Goal: Task Accomplishment & Management: Complete application form

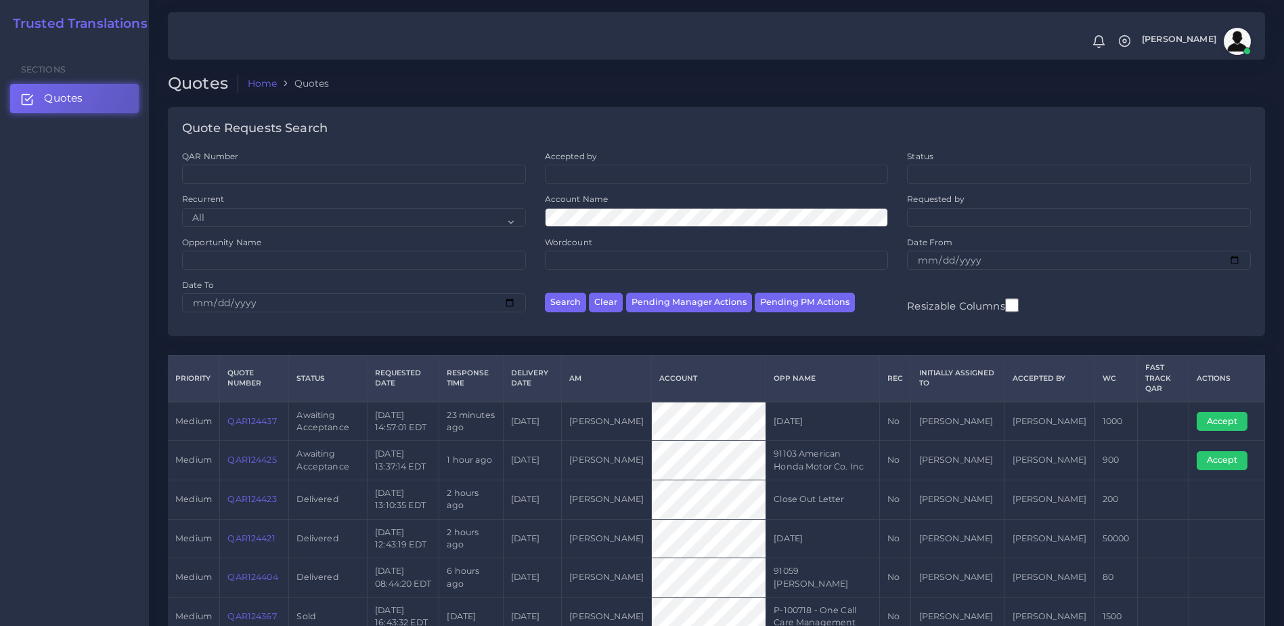
click at [83, 452] on div "Sections Quotes" at bounding box center [74, 334] width 149 height 584
click at [242, 419] on link "QAR124437" at bounding box center [251, 421] width 49 height 10
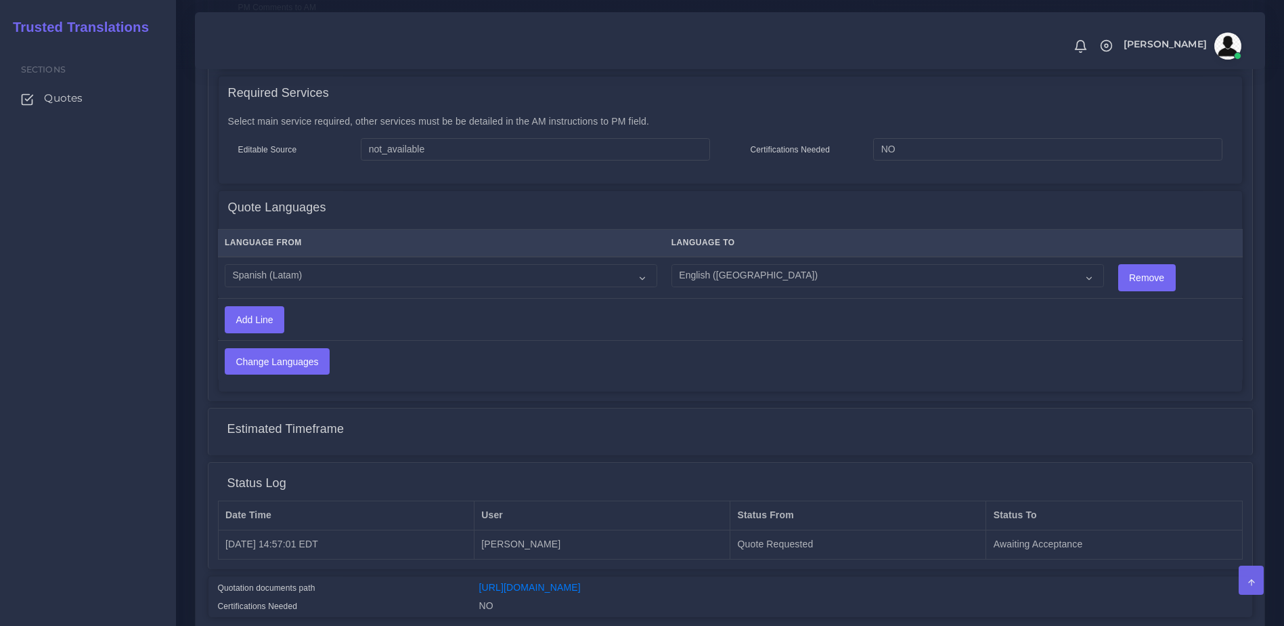
scroll to position [670, 0]
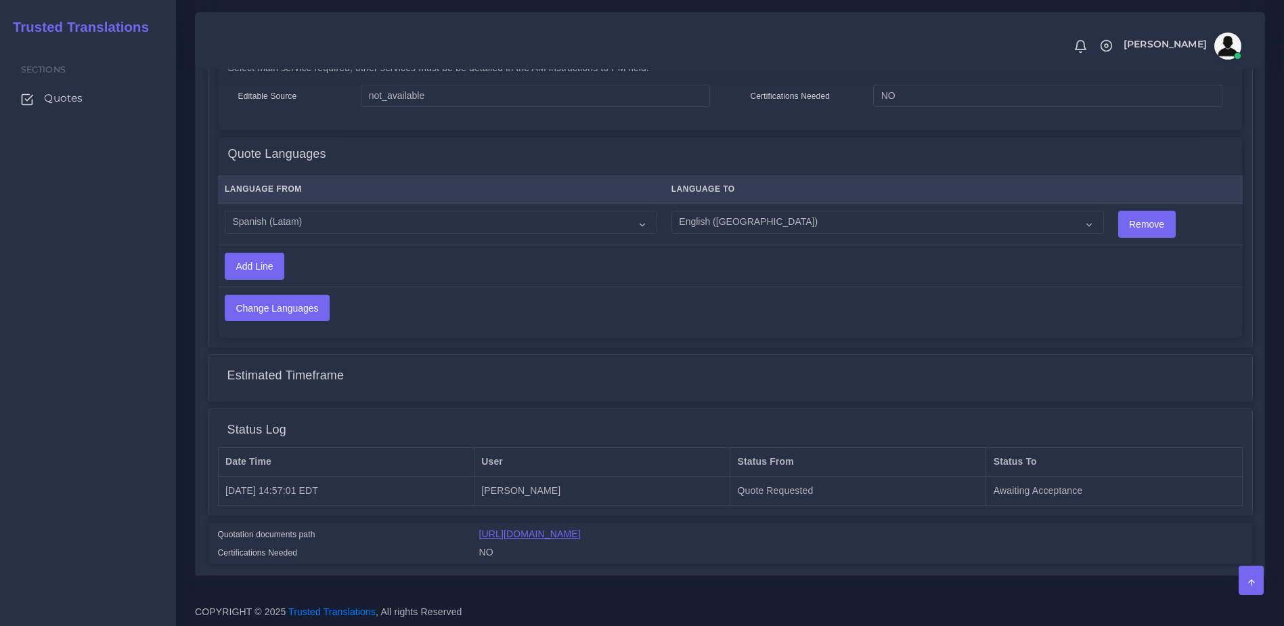
click at [581, 539] on link "https://workdrive.zoho.com/fgoh3e43b1a1fe2124b65bedd7c3c51a0e040/teams/fgoh3e43…" at bounding box center [530, 533] width 102 height 11
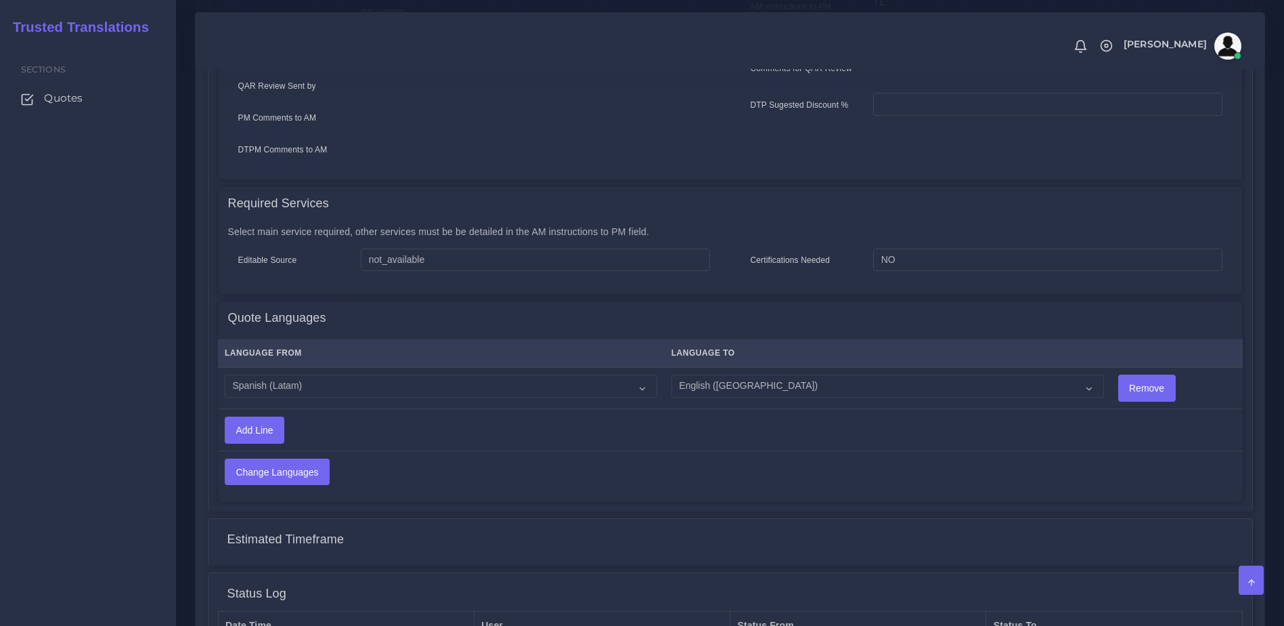
scroll to position [0, 0]
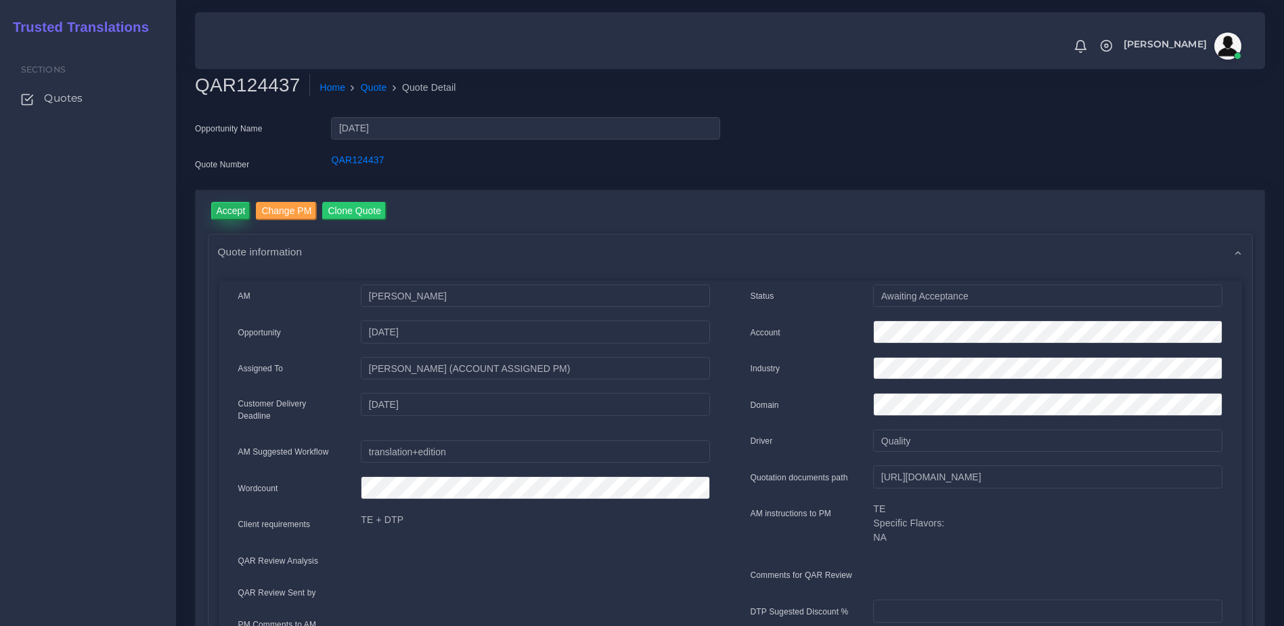
click at [219, 211] on input "Accept" at bounding box center [231, 211] width 40 height 18
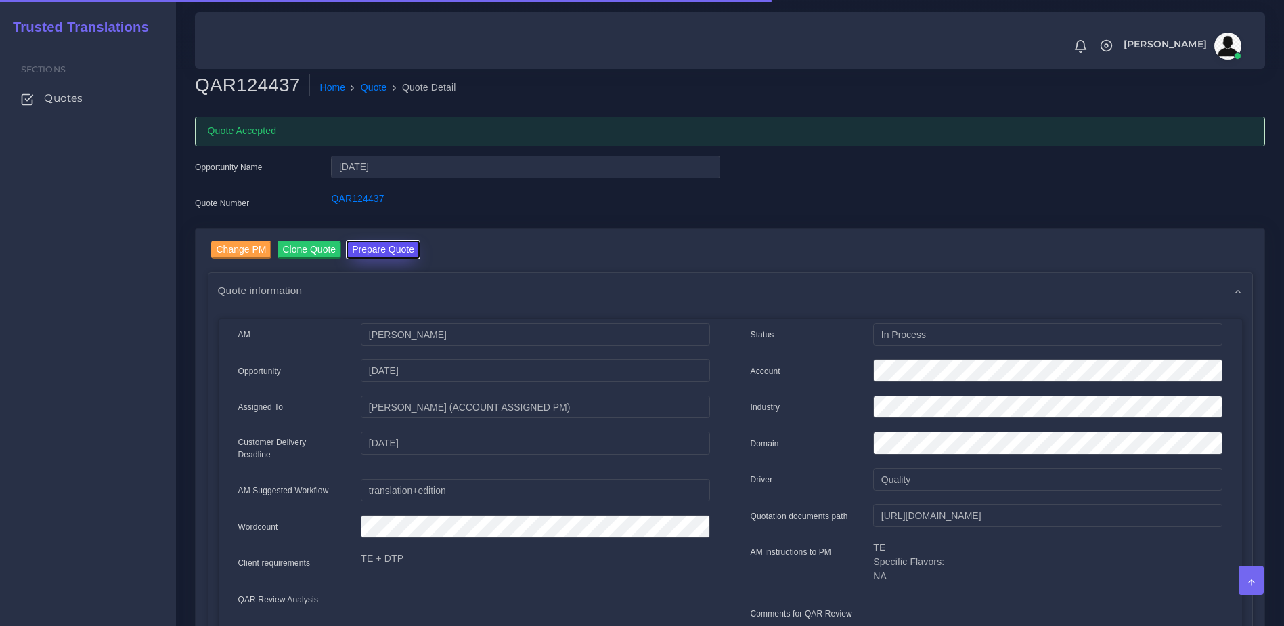
click at [385, 249] on button "Prepare Quote" at bounding box center [383, 249] width 73 height 18
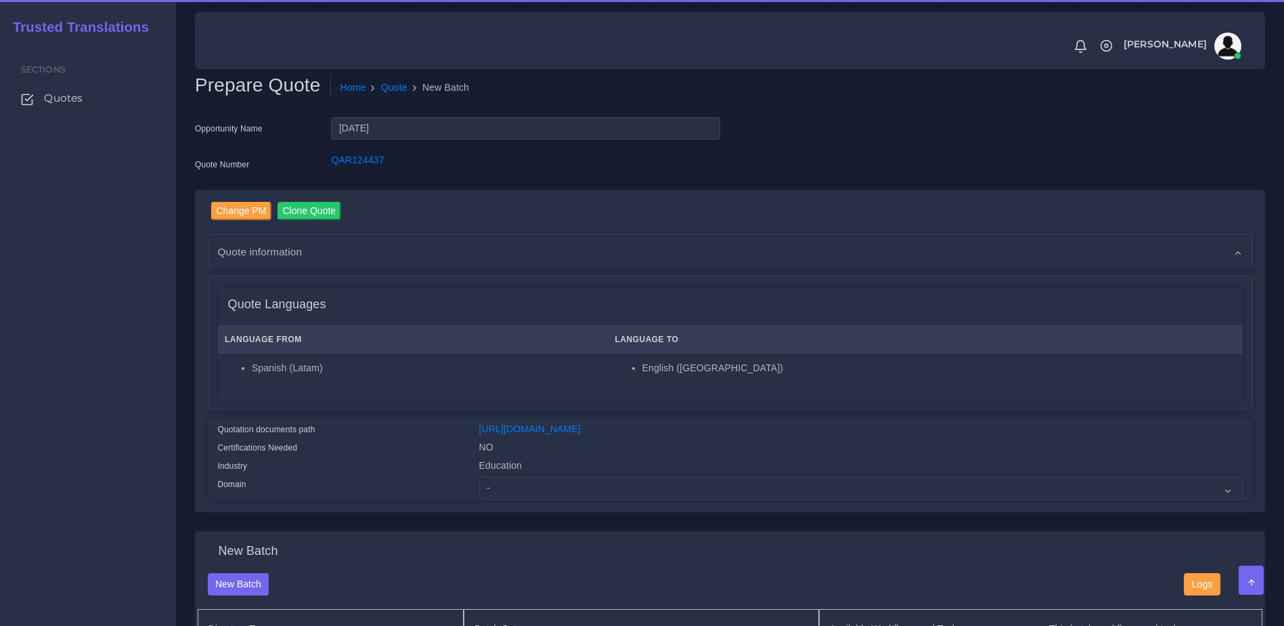
click at [554, 512] on div "Change PM Clone Quote Quote information AM Kurt Mehdi Opportunity Status" at bounding box center [730, 351] width 1069 height 322
click at [536, 500] on select "- Advertising and Media Agriculture, Forestry and Fishing Architecture, Buildin…" at bounding box center [861, 488] width 764 height 23
select select "Education"
click at [479, 487] on select "- Advertising and Media Agriculture, Forestry and Fishing Architecture, Buildin…" at bounding box center [861, 488] width 764 height 23
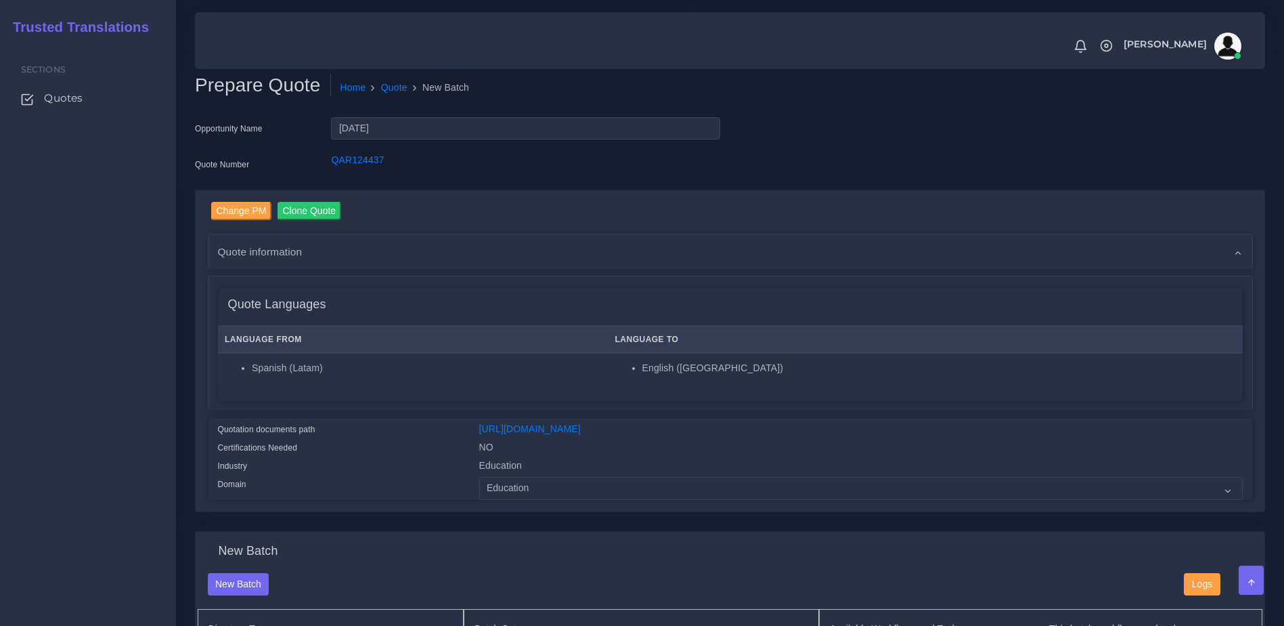
click at [398, 393] on div "Language From Language To Spanish (Latam) English (US)" at bounding box center [731, 361] width 1024 height 80
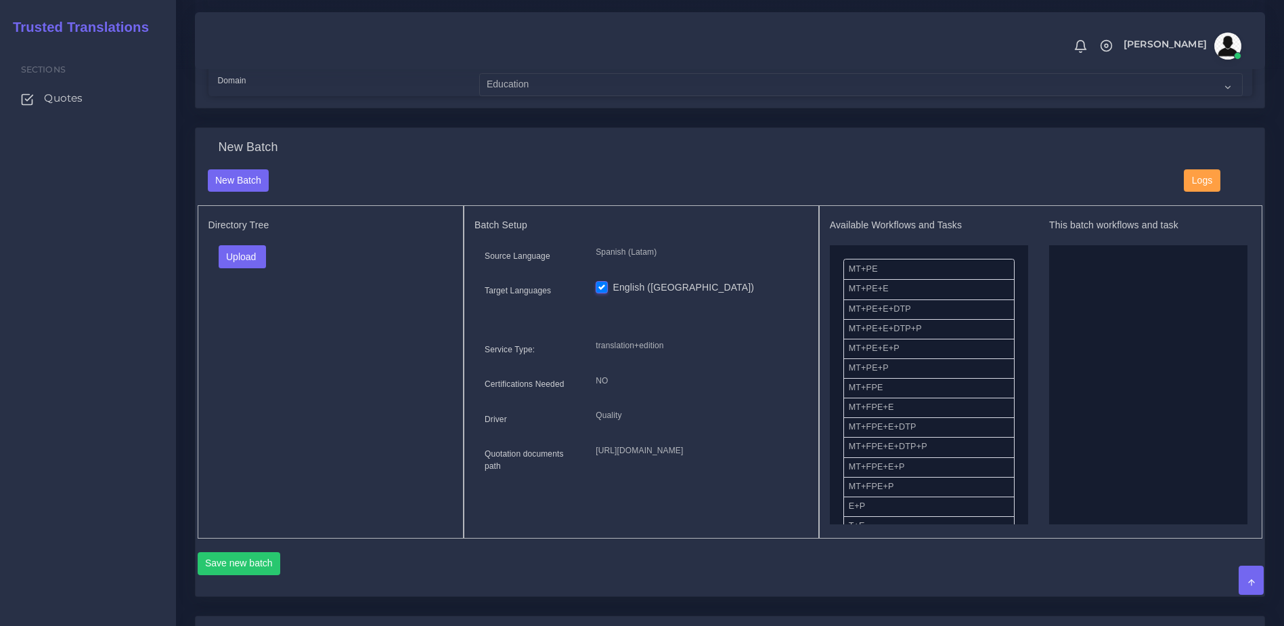
click at [224, 255] on div "Directory Tree Upload Folder Files un/check all" at bounding box center [331, 371] width 267 height 333
drag, startPoint x: 227, startPoint y: 270, endPoint x: 252, endPoint y: 313, distance: 49.5
click at [227, 268] on button "Upload" at bounding box center [243, 256] width 48 height 23
click at [253, 317] on label "Files" at bounding box center [265, 308] width 93 height 17
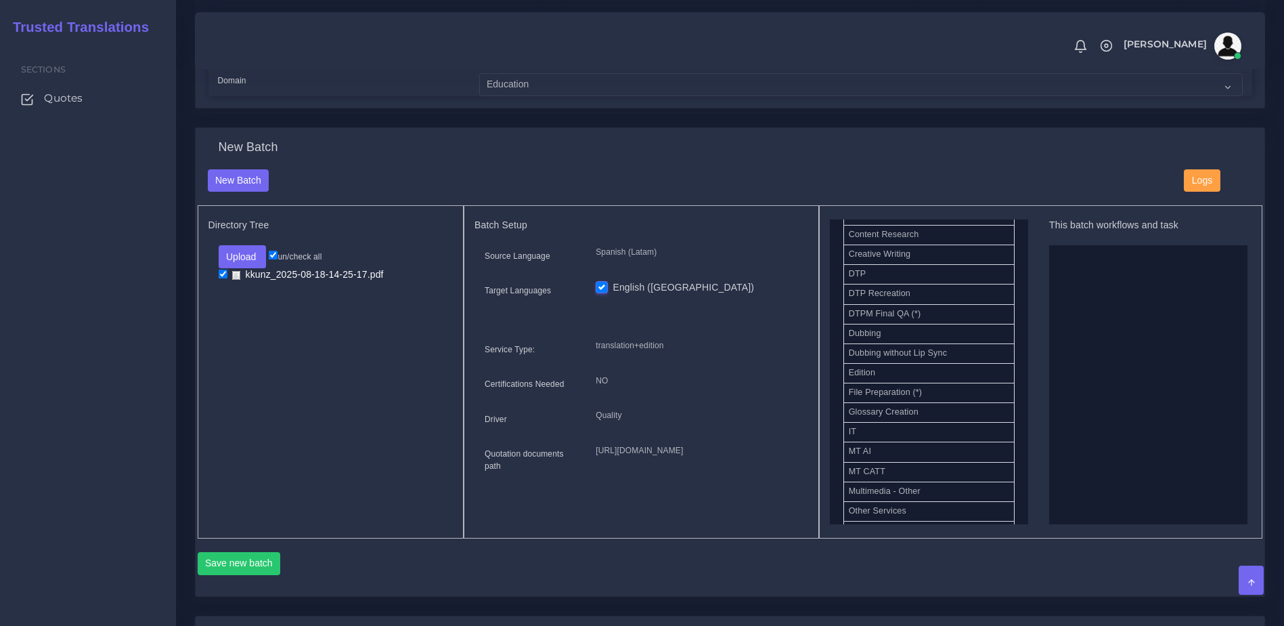
scroll to position [454, 0]
drag, startPoint x: 905, startPoint y: 314, endPoint x: 1081, endPoint y: 375, distance: 185.6
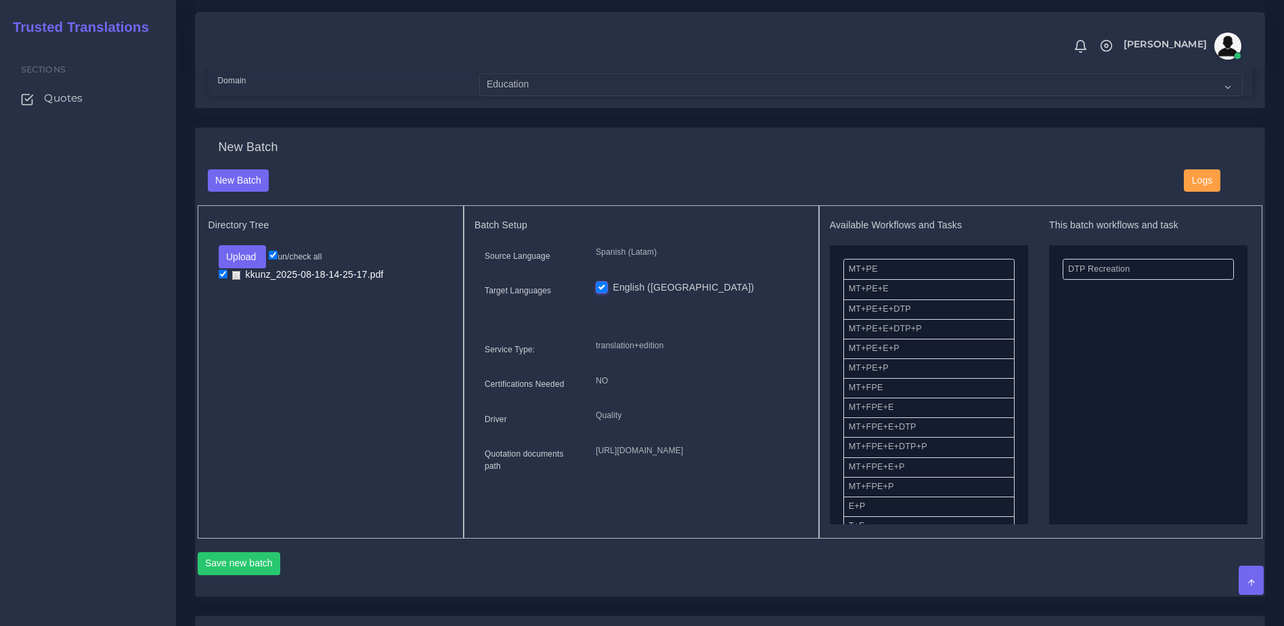
drag, startPoint x: 891, startPoint y: 397, endPoint x: 1018, endPoint y: 381, distance: 127.6
click at [1028, 312] on div "Available Workflows and Tasks MT+PE MT+PE+E MT+PE+E+DTP MT+PE+E+DTP+P MT+PE+E+P…" at bounding box center [1041, 371] width 422 height 305
drag, startPoint x: 892, startPoint y: 399, endPoint x: 1064, endPoint y: 366, distance: 175.3
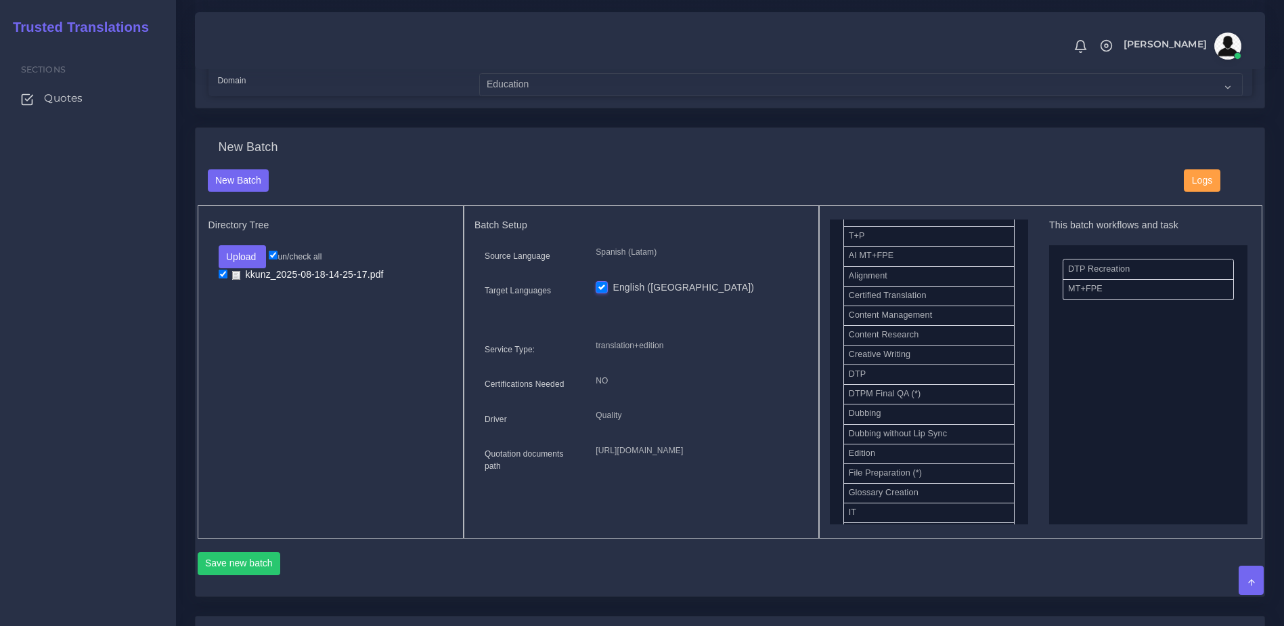
scroll to position [365, 0]
drag, startPoint x: 894, startPoint y: 369, endPoint x: 1051, endPoint y: 371, distance: 157.1
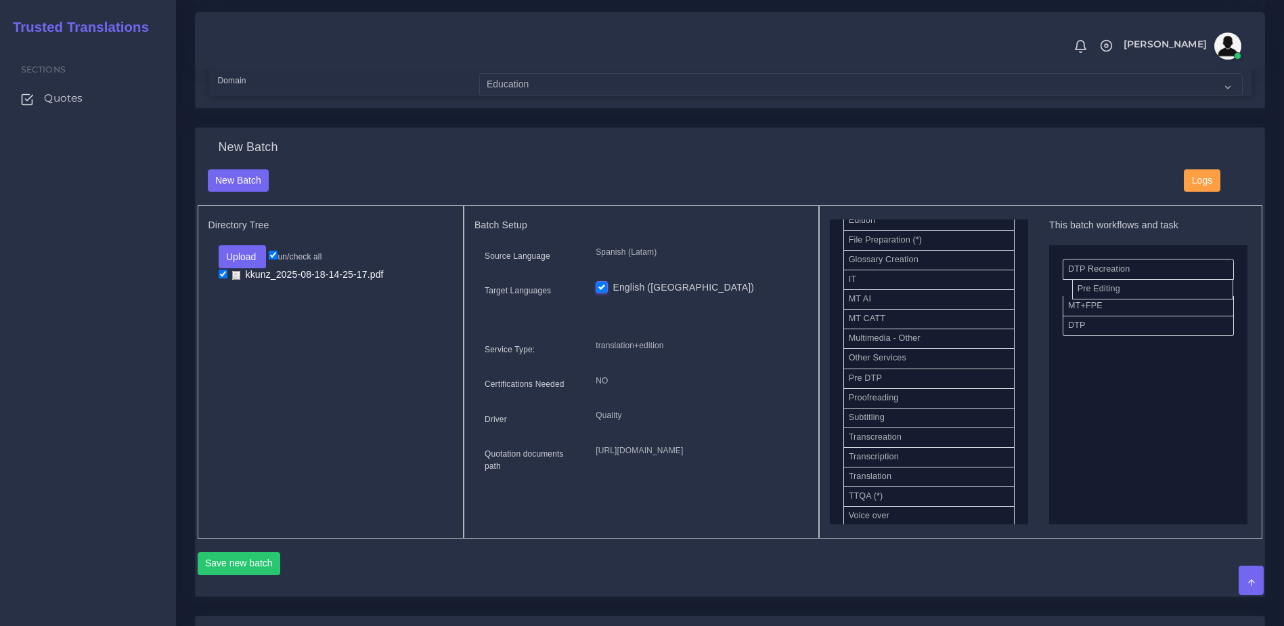
drag, startPoint x: 911, startPoint y: 407, endPoint x: 1139, endPoint y: 298, distance: 253.5
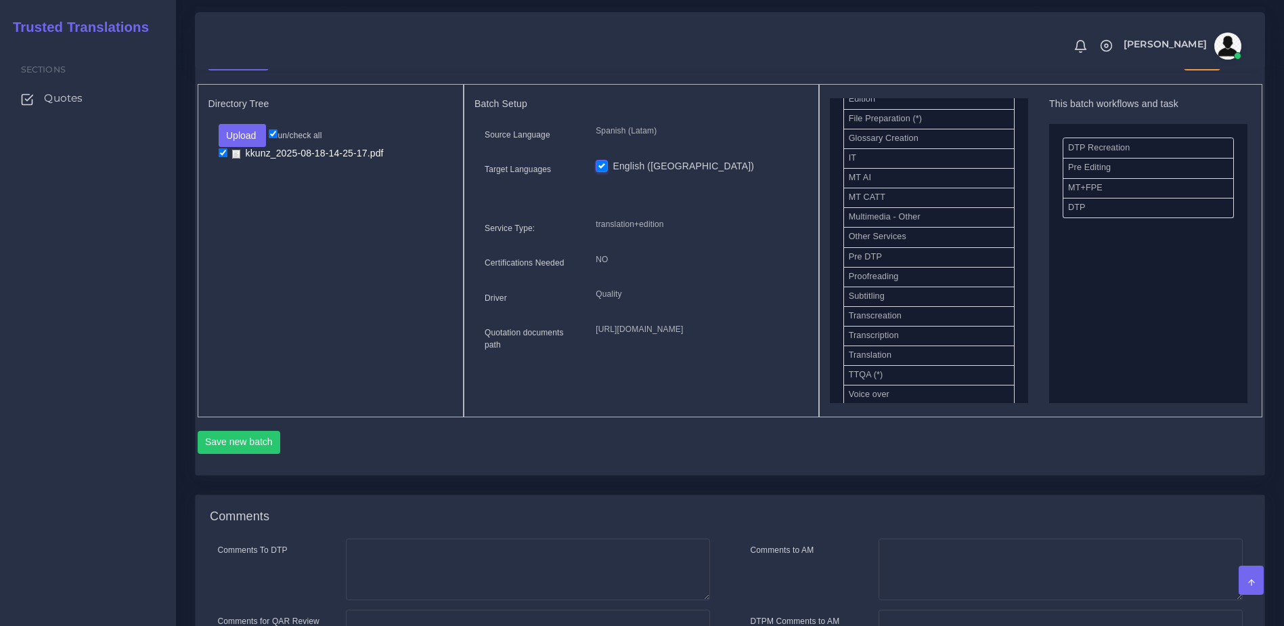
scroll to position [534, 0]
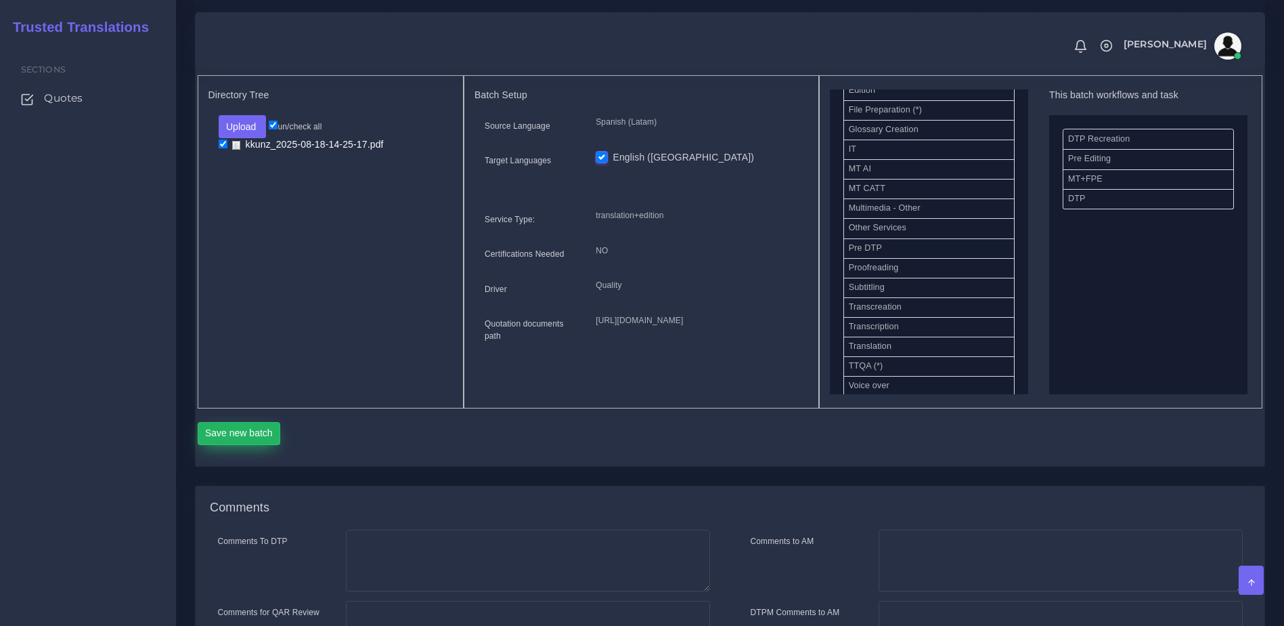
click at [250, 445] on button "Save new batch" at bounding box center [239, 433] width 83 height 23
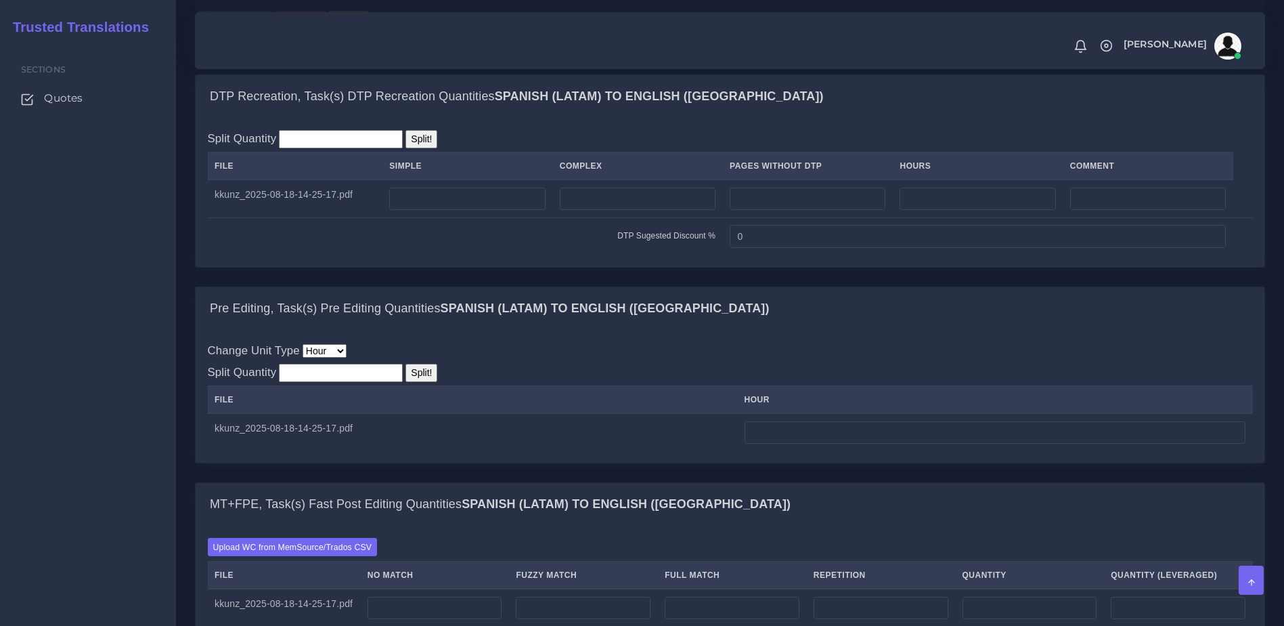
scroll to position [900, 0]
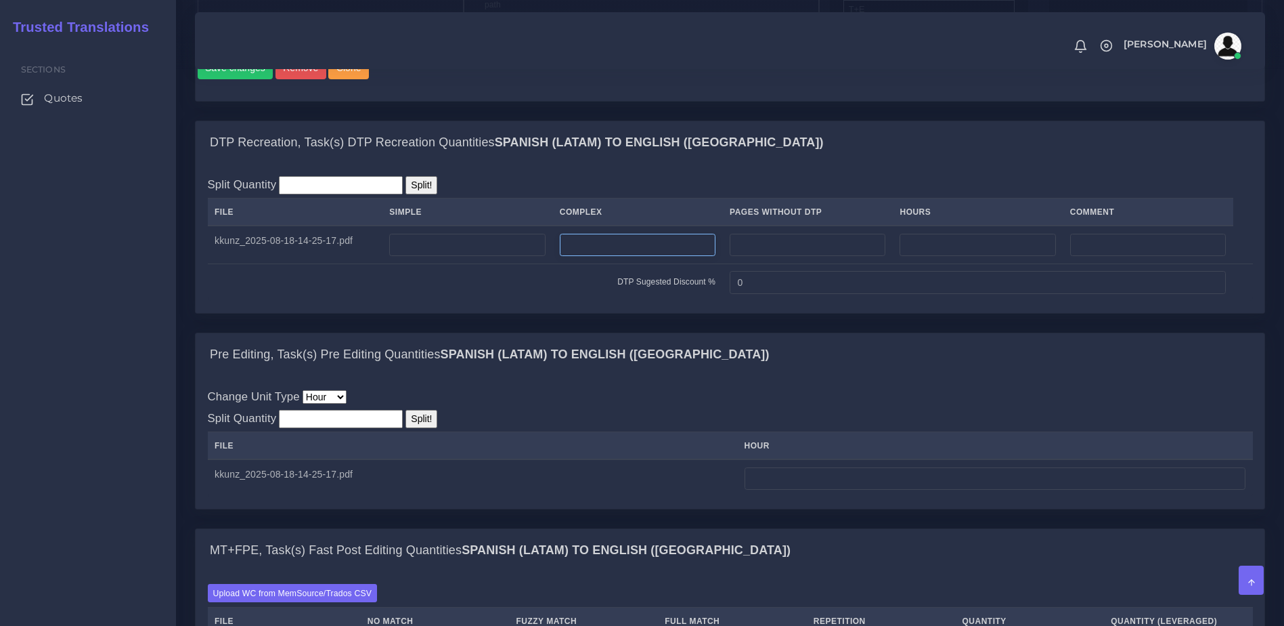
click at [576, 257] on input "number" at bounding box center [638, 245] width 156 height 23
type input "2"
click at [854, 497] on td at bounding box center [994, 478] width 515 height 38
click at [852, 490] on input "number" at bounding box center [995, 478] width 501 height 23
type input "2"
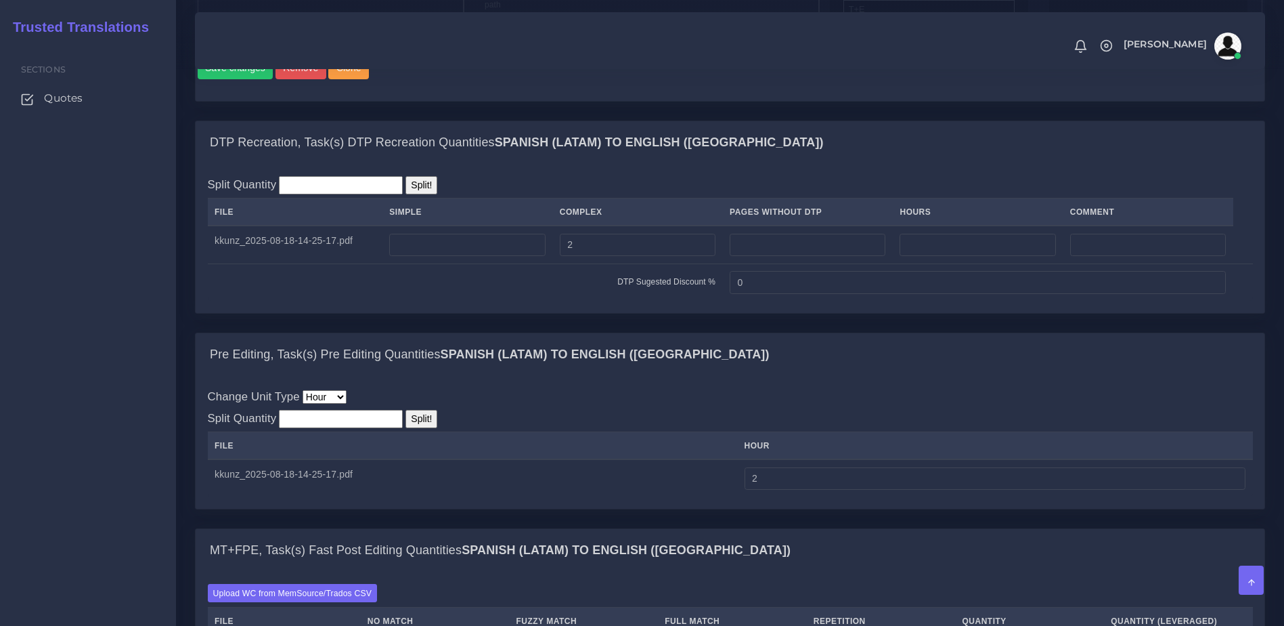
click at [859, 508] on div "Change Unit Type File Hour Image Minute Other Page Slide Word Split Quantity Sp…" at bounding box center [730, 442] width 1069 height 133
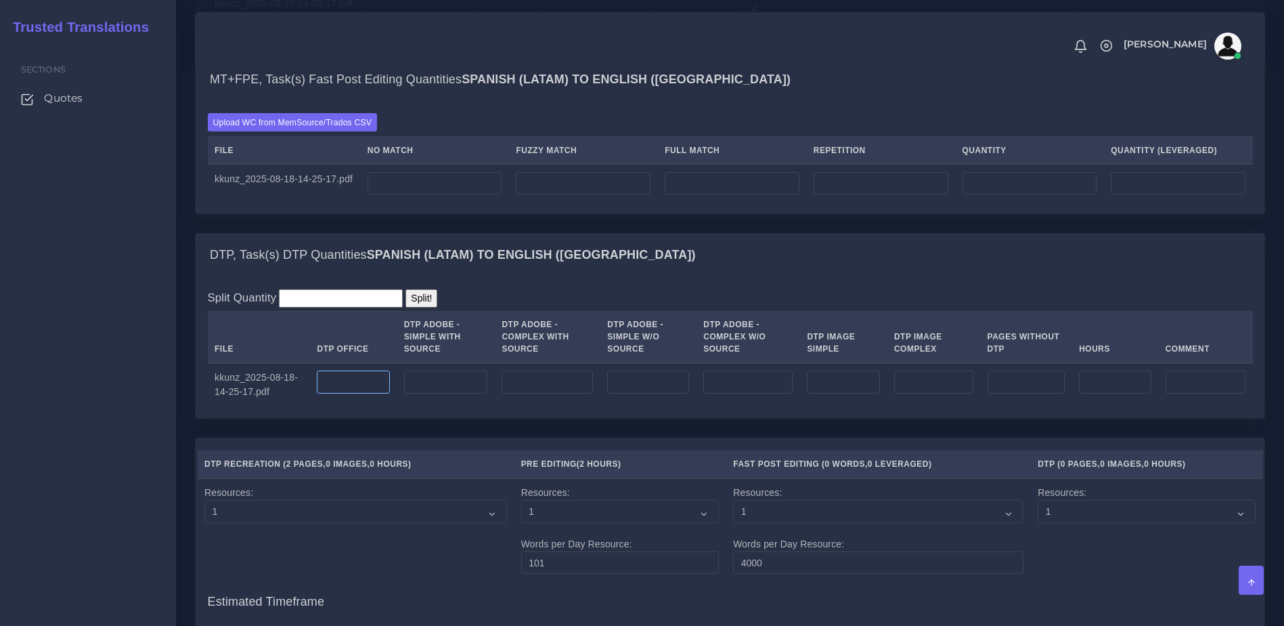
click at [349, 393] on input "number" at bounding box center [353, 381] width 72 height 23
type input "2"
click at [395, 437] on div "DTP, Task(s) DTP Quantities Spanish (Latam) TO English (US) Split Quantity Spli…" at bounding box center [730, 335] width 1091 height 204
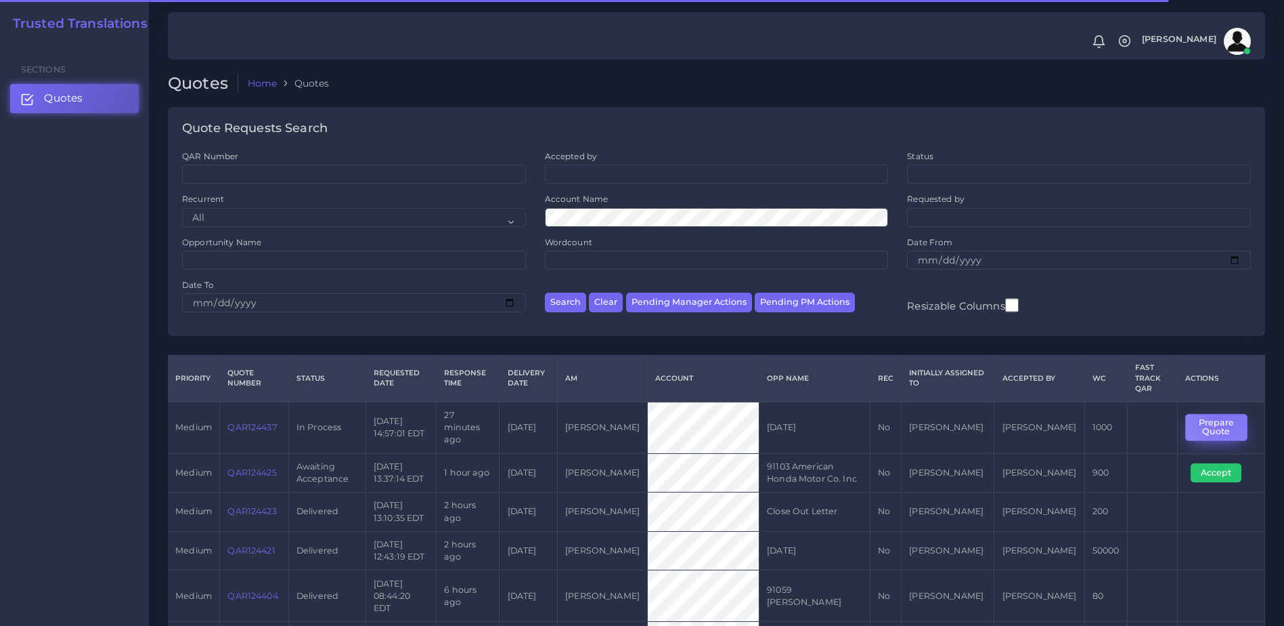
click at [1221, 414] on button "Prepare Quote" at bounding box center [1216, 428] width 62 height 28
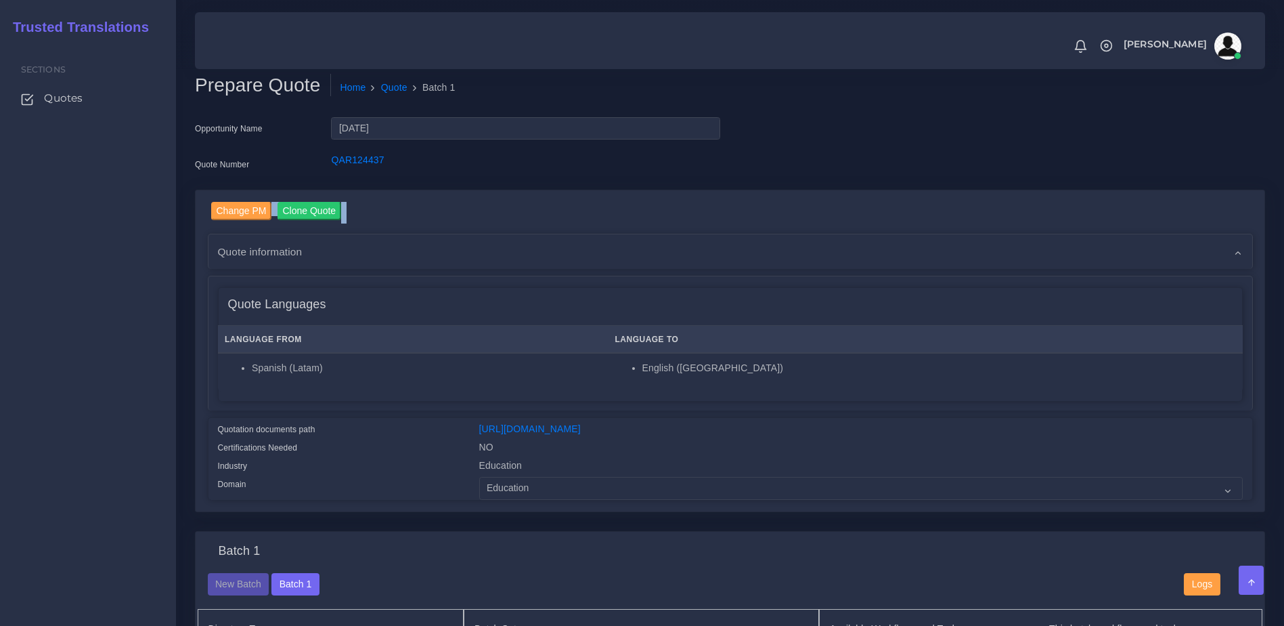
drag, startPoint x: 1274, startPoint y: 179, endPoint x: 1281, endPoint y: 194, distance: 16.4
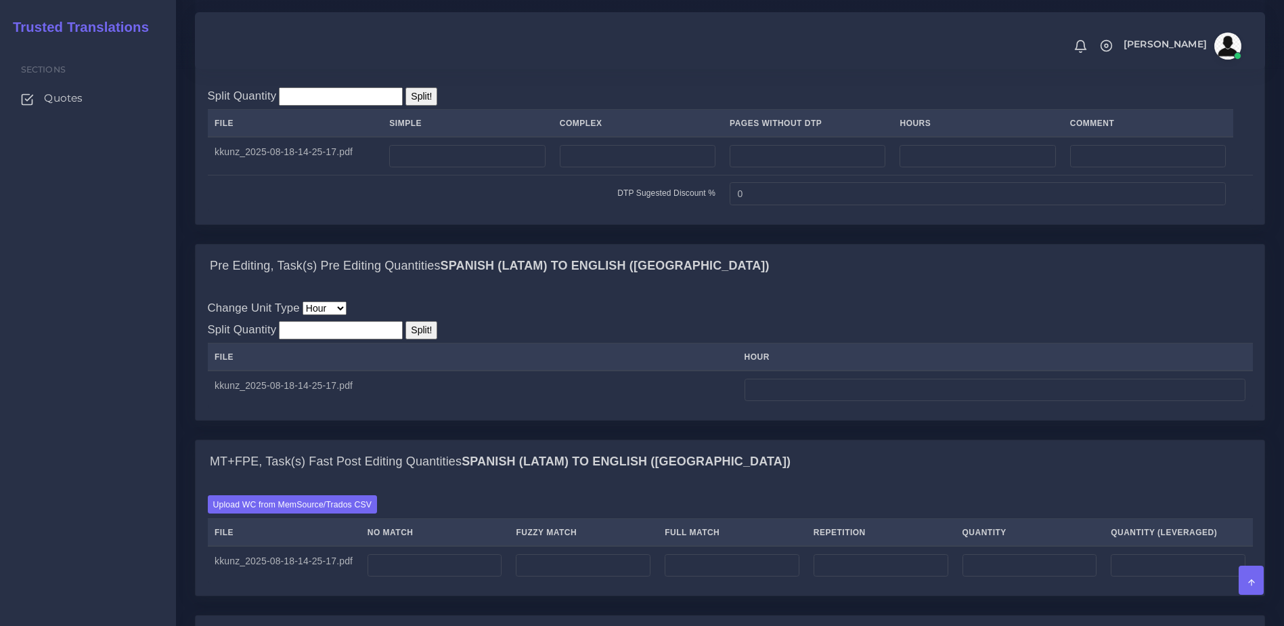
scroll to position [1041, 0]
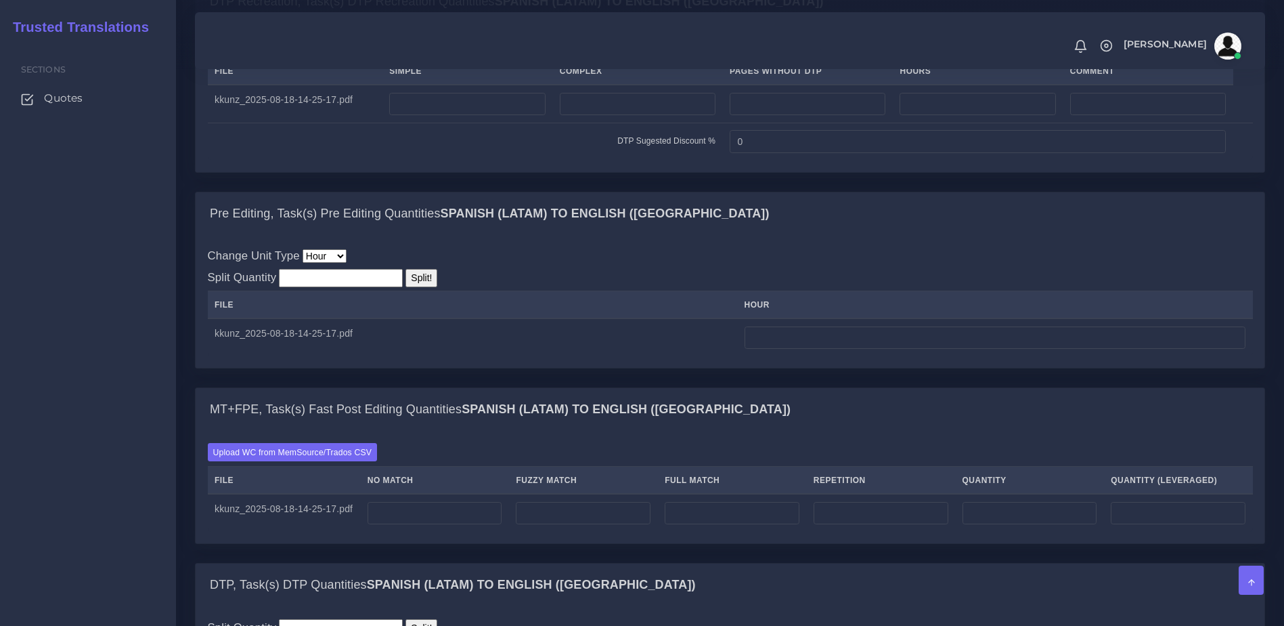
click at [602, 123] on td at bounding box center [637, 104] width 170 height 38
click at [597, 116] on input "number" at bounding box center [638, 104] width 156 height 23
type input "2"
click at [835, 356] on td at bounding box center [994, 337] width 515 height 38
click at [823, 349] on input "number" at bounding box center [995, 337] width 501 height 23
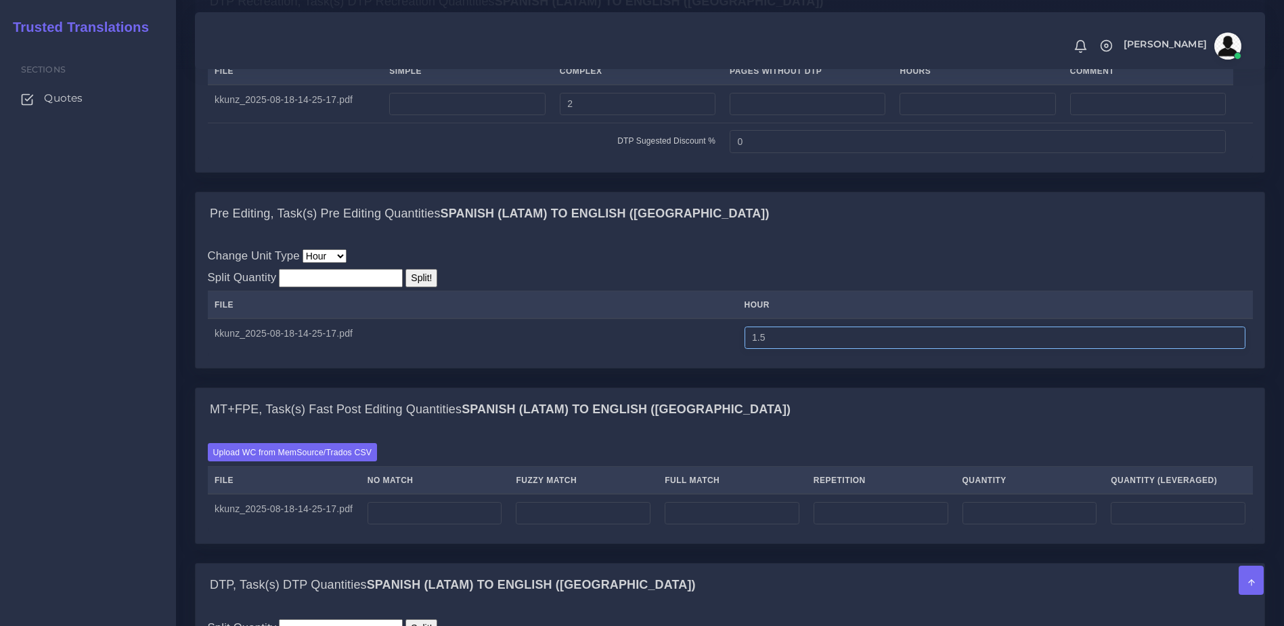
type input "1.5"
click at [812, 431] on div "MT+FPE, Task(s) Fast Post Editing Quantities Spanish (Latam) TO English (US)" at bounding box center [730, 409] width 1069 height 43
click at [442, 525] on input "number" at bounding box center [435, 513] width 135 height 23
type input "400"
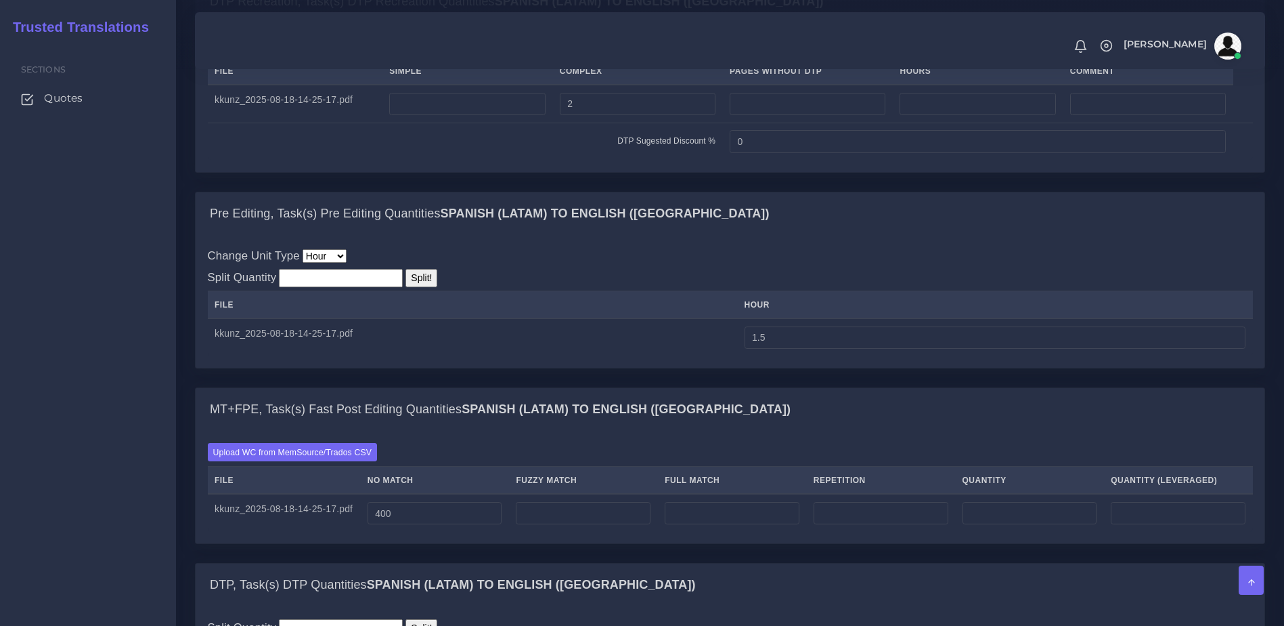
type input "400"
click at [519, 500] on div "Upload WC from MemSource/Trados CSV File No Match Fuzzy Match Full Match Repeti…" at bounding box center [730, 487] width 1045 height 89
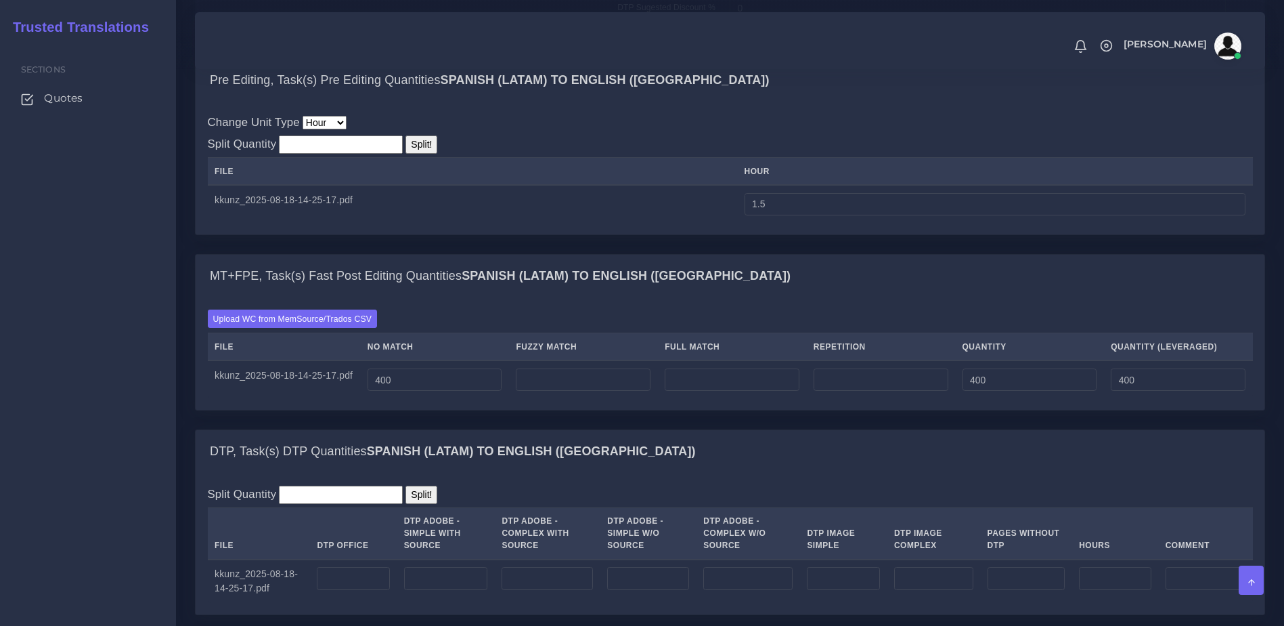
scroll to position [1588, 0]
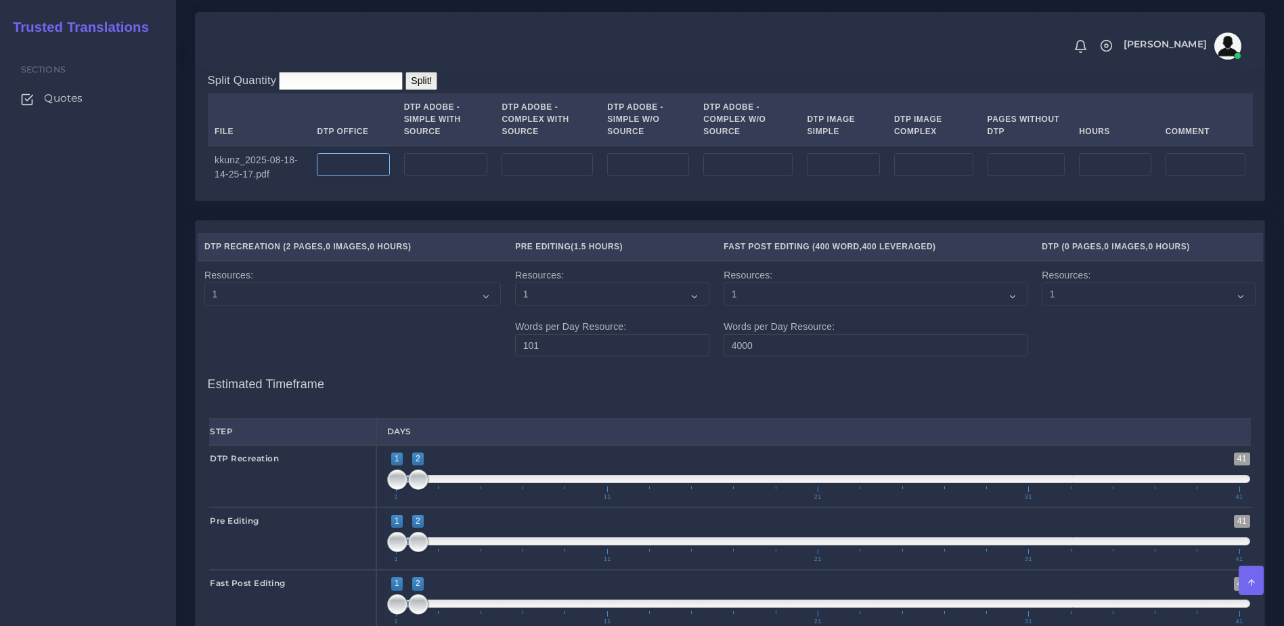
click at [353, 176] on input "number" at bounding box center [353, 164] width 72 height 23
type input "2"
click at [384, 364] on td "Resources: 1 2 3 4 5 6 7 8 9 10" at bounding box center [353, 312] width 311 height 103
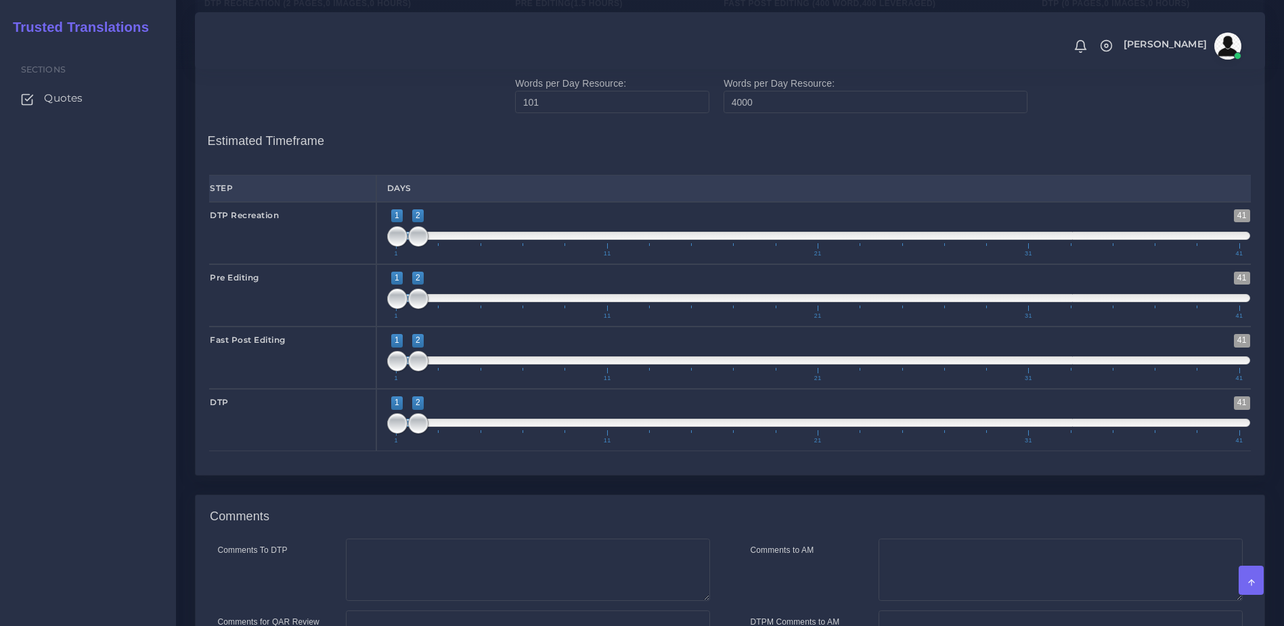
scroll to position [1770, 0]
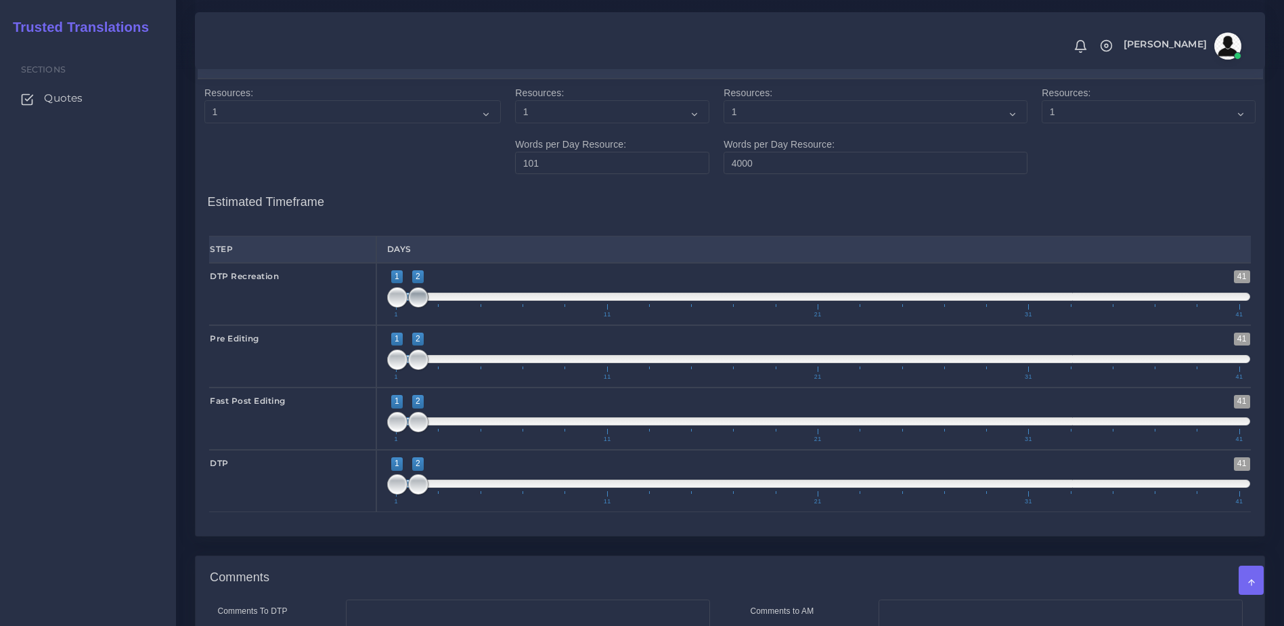
type input "1;1"
drag, startPoint x: 402, startPoint y: 354, endPoint x: 378, endPoint y: 349, distance: 24.8
click at [378, 325] on div "1 41 1 2 1 — 2 1 11 21 31 41 1;1" at bounding box center [819, 294] width 886 height 62
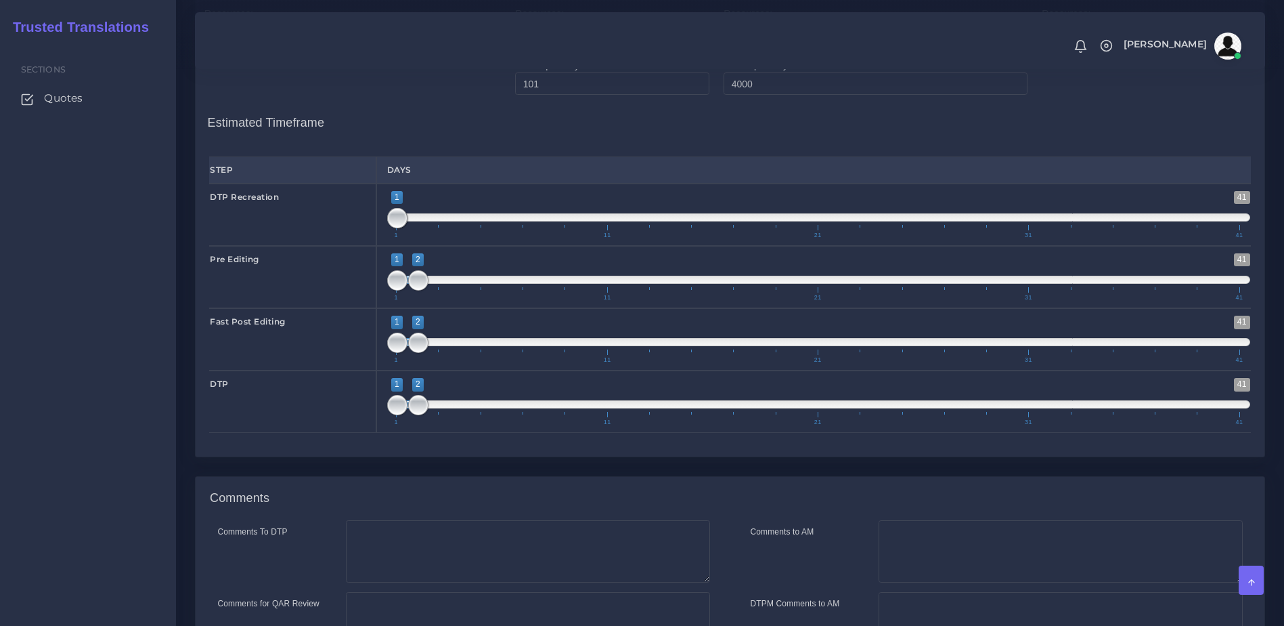
scroll to position [1852, 0]
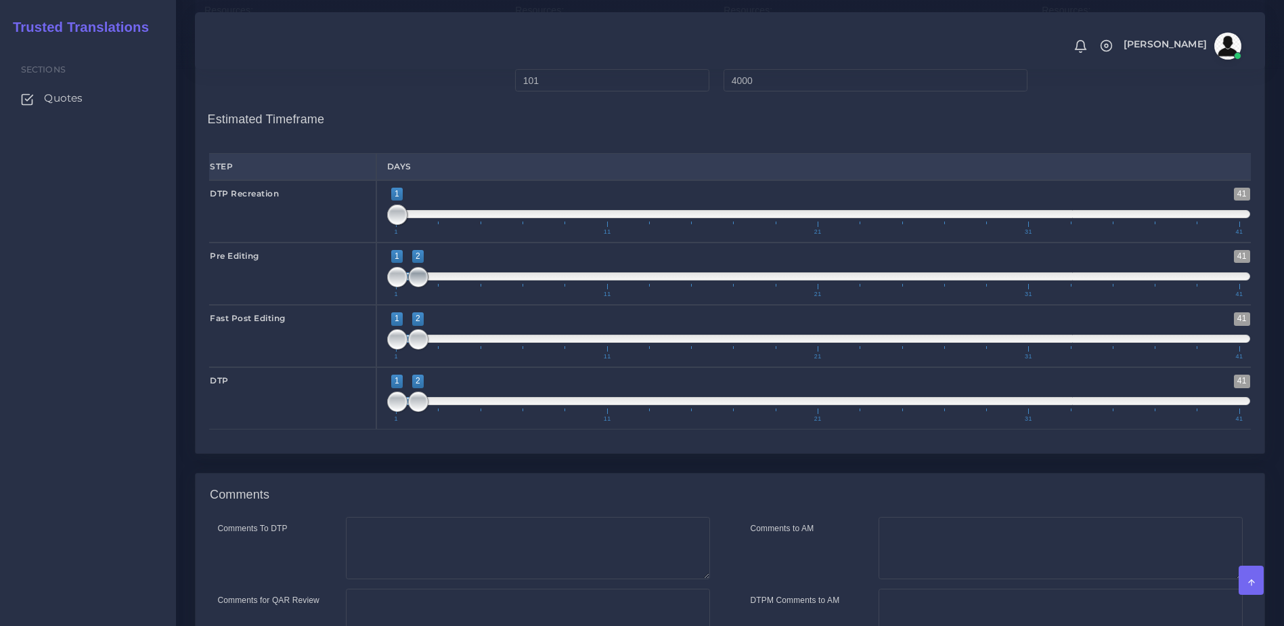
type input "1;1"
drag, startPoint x: 417, startPoint y: 335, endPoint x: 391, endPoint y: 339, distance: 25.9
click at [408, 287] on span at bounding box center [418, 277] width 20 height 20
type input "2;2"
drag, startPoint x: 393, startPoint y: 389, endPoint x: 411, endPoint y: 391, distance: 17.8
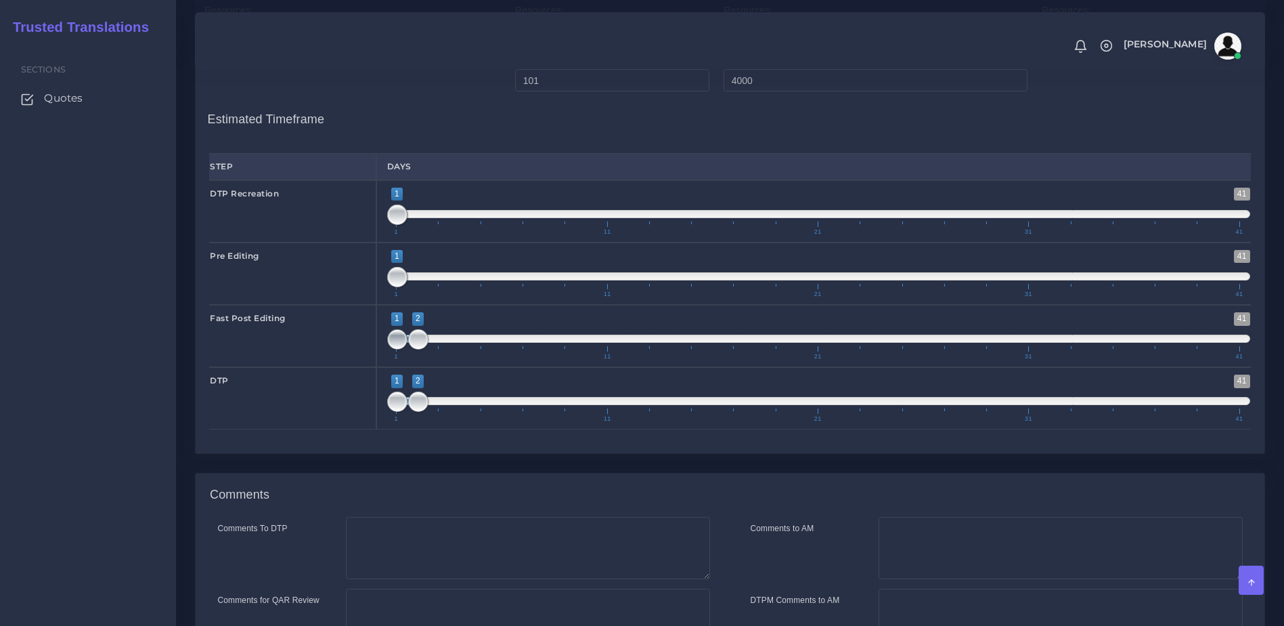
click at [408, 349] on span at bounding box center [397, 339] width 20 height 20
drag, startPoint x: 420, startPoint y: 454, endPoint x: 444, endPoint y: 459, distance: 24.2
click at [429, 412] on span at bounding box center [418, 401] width 20 height 20
drag, startPoint x: 381, startPoint y: 447, endPoint x: 418, endPoint y: 450, distance: 36.7
click at [418, 429] on div "DTP 1 41 1 3 1 — 3 1 11 21 31 41 1;3" at bounding box center [730, 398] width 1062 height 62
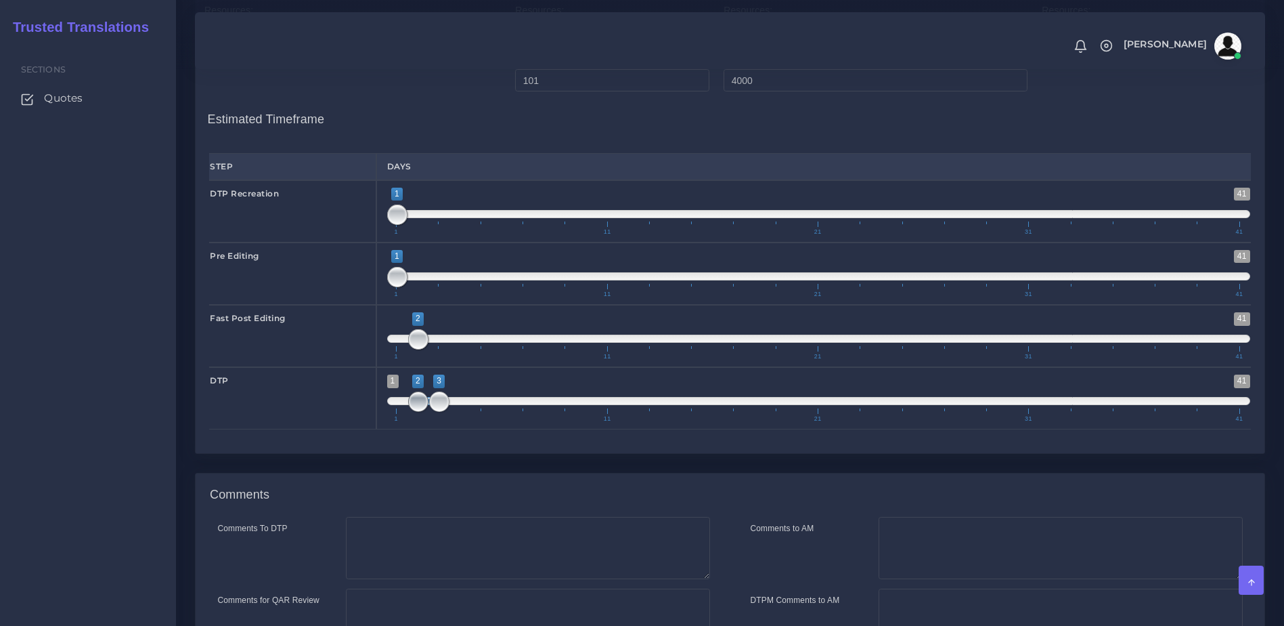
type input "3;3"
drag, startPoint x: 418, startPoint y: 450, endPoint x: 443, endPoint y: 450, distance: 25.1
click at [454, 422] on span "1 41 2 3 2 — 3 1 11 21 31 41" at bounding box center [819, 397] width 864 height 47
click at [420, 349] on span at bounding box center [418, 339] width 20 height 20
click at [942, 579] on textarea "Comments to AM" at bounding box center [1061, 548] width 364 height 62
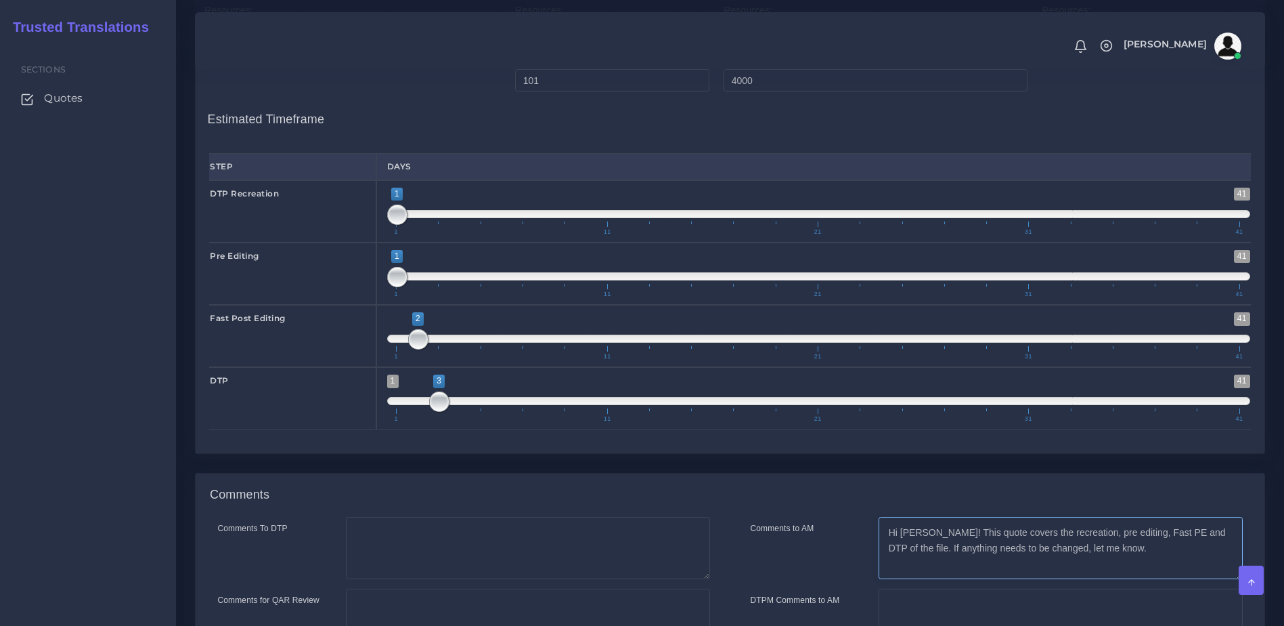
scroll to position [2053, 0]
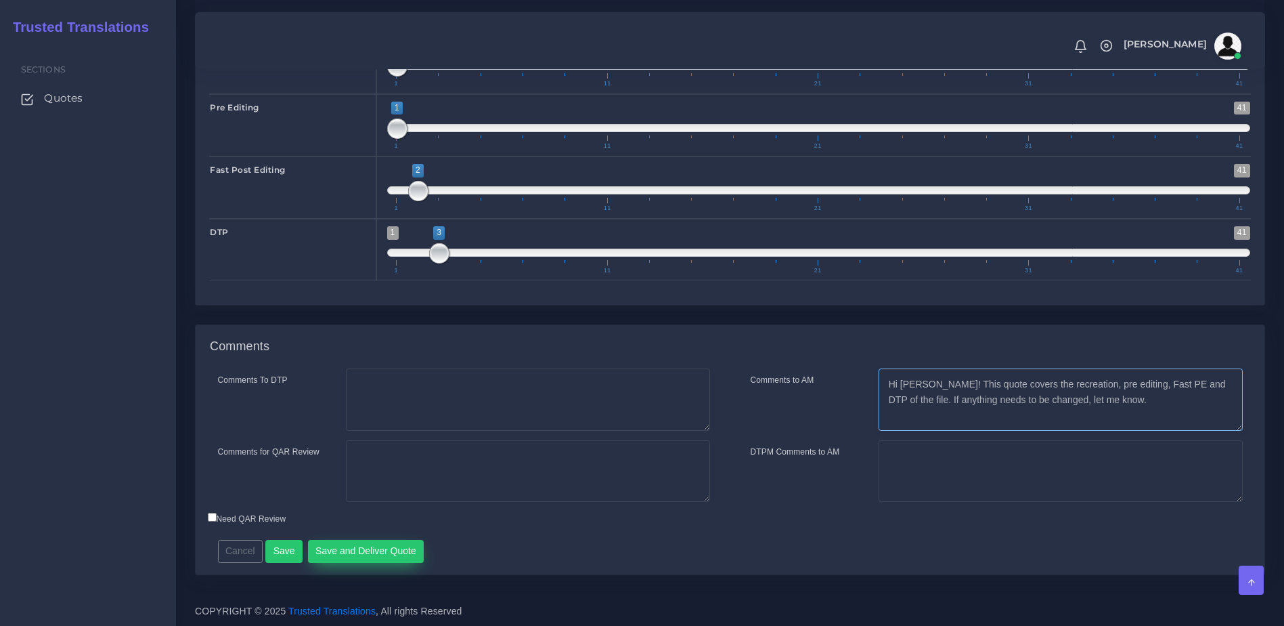
type textarea "Hi [PERSON_NAME]! This quote covers the recreation, pre editing, Fast PE and DT…"
click at [362, 553] on button "Save and Deliver Quote" at bounding box center [366, 551] width 116 height 23
